Goal: Find specific page/section: Find specific page/section

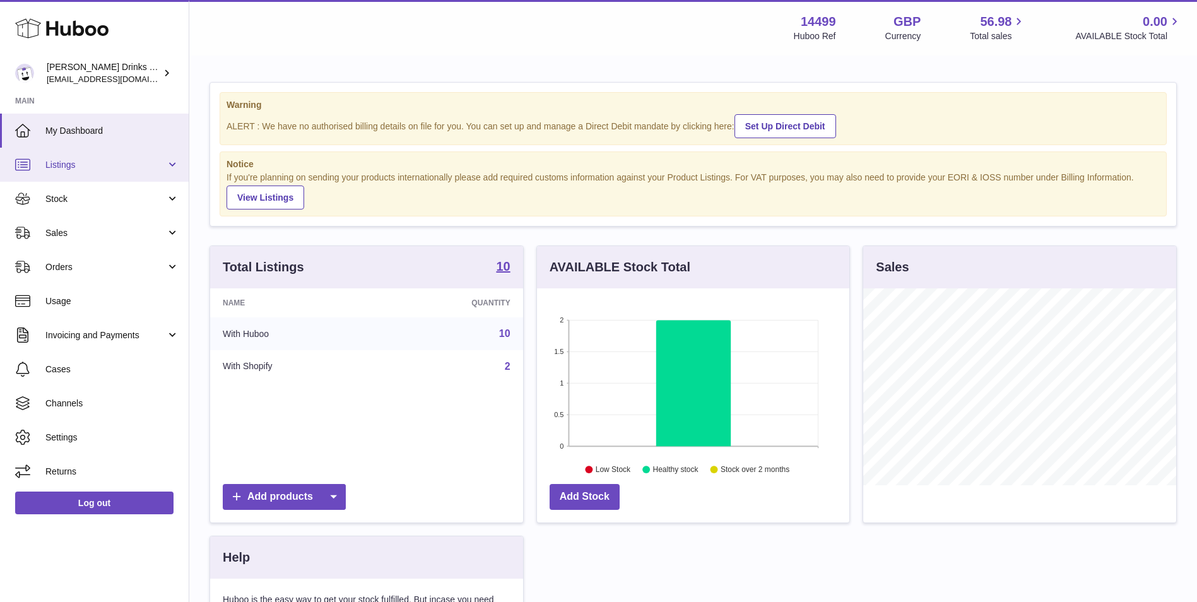
scroll to position [197, 312]
click at [139, 175] on link "Listings" at bounding box center [94, 165] width 189 height 34
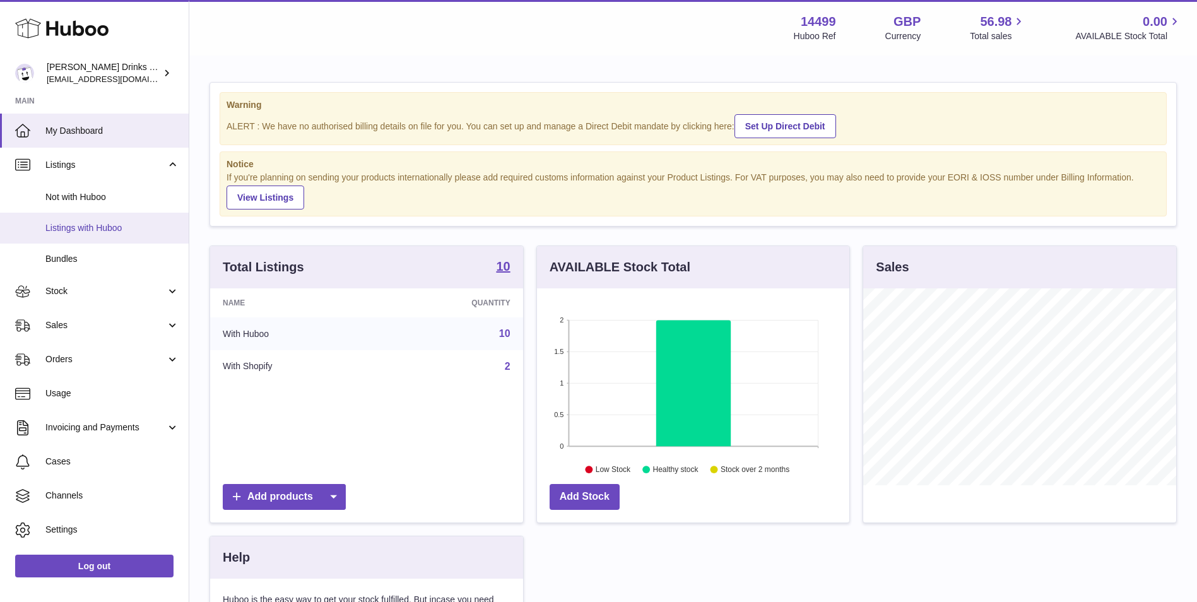
click at [136, 225] on span "Listings with Huboo" at bounding box center [112, 228] width 134 height 12
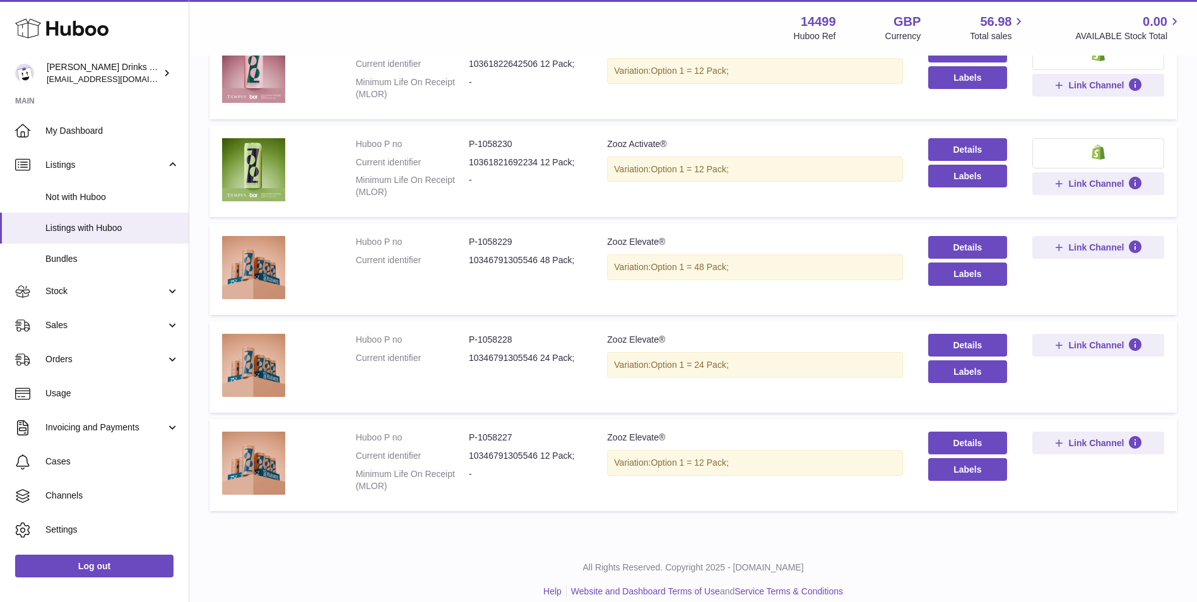
scroll to position [922, 0]
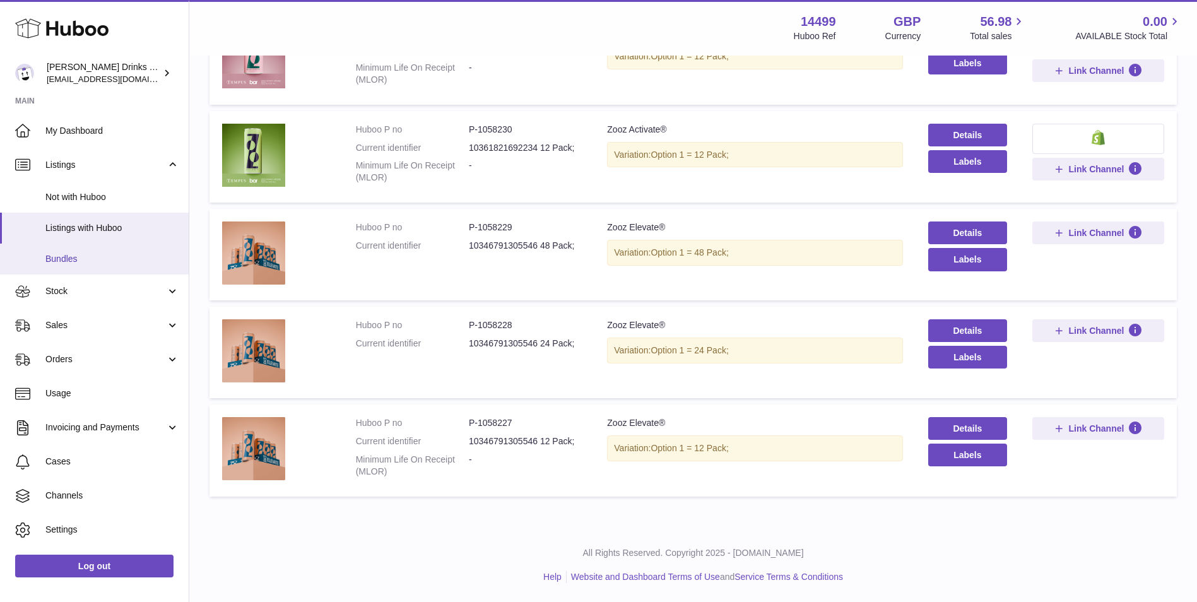
click at [118, 264] on span "Bundles" at bounding box center [112, 259] width 134 height 12
